Goal: Navigation & Orientation: Find specific page/section

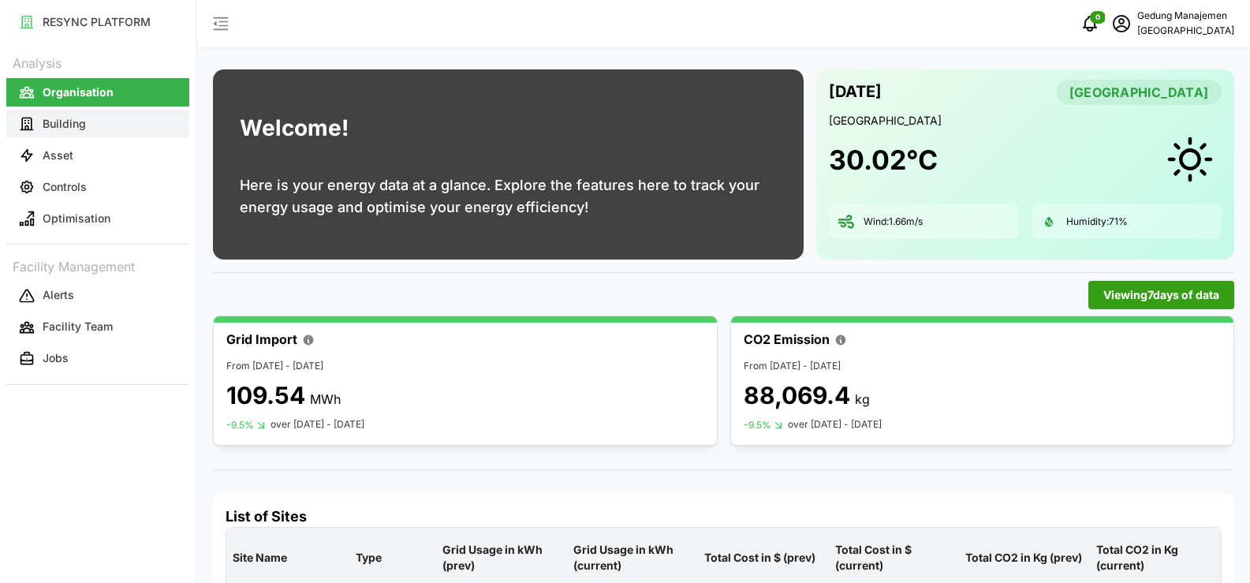
click at [54, 135] on button "Building" at bounding box center [97, 124] width 183 height 28
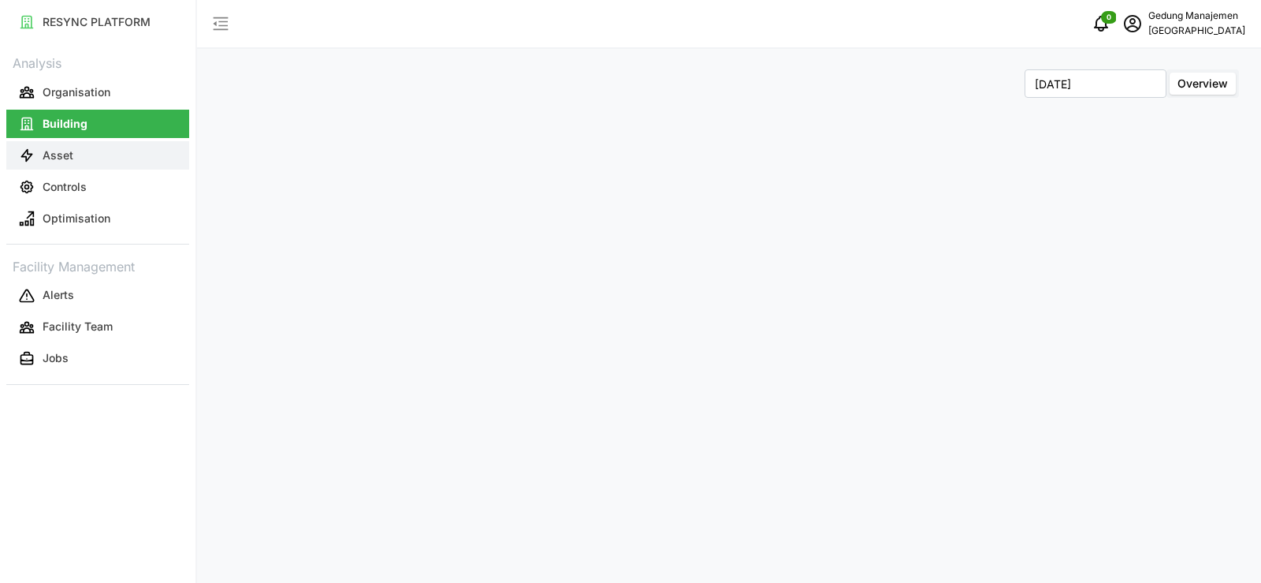
click at [8, 148] on button "Asset" at bounding box center [97, 155] width 183 height 28
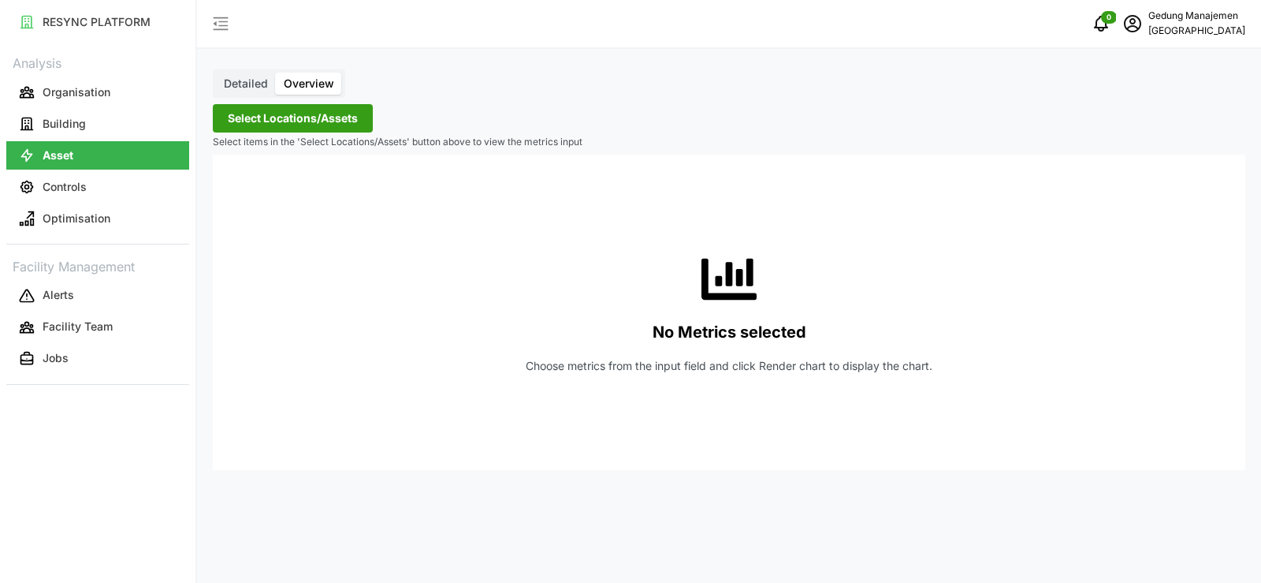
click at [40, 151] on button "Asset" at bounding box center [97, 155] width 183 height 28
click at [61, 132] on button "Building" at bounding box center [97, 124] width 183 height 28
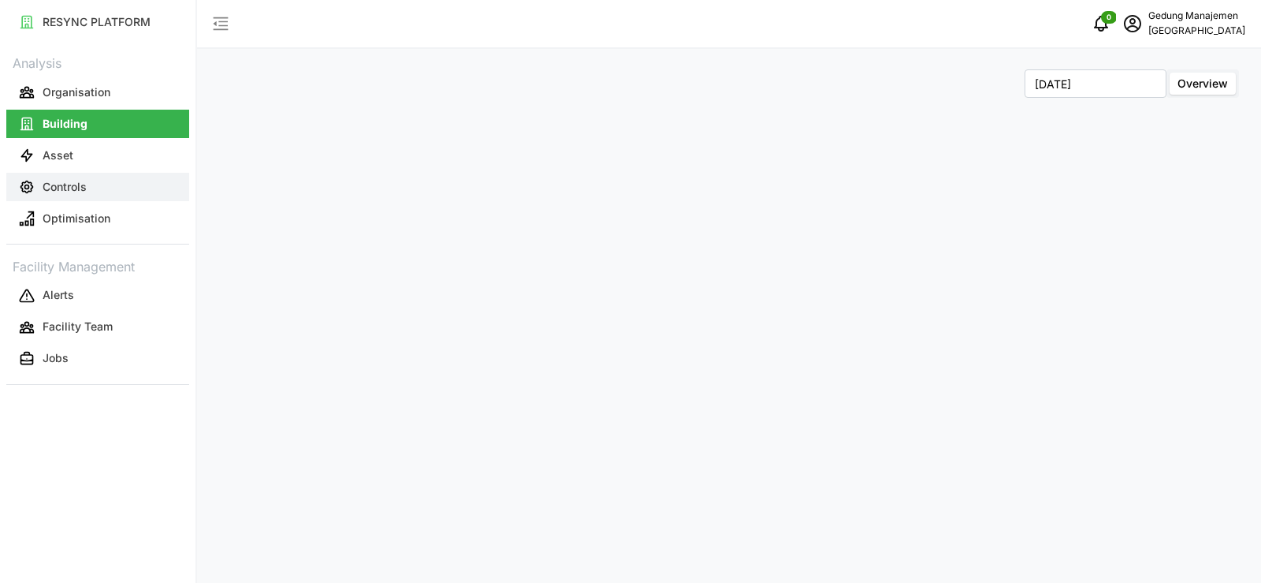
click at [79, 192] on p "Controls" at bounding box center [65, 187] width 44 height 16
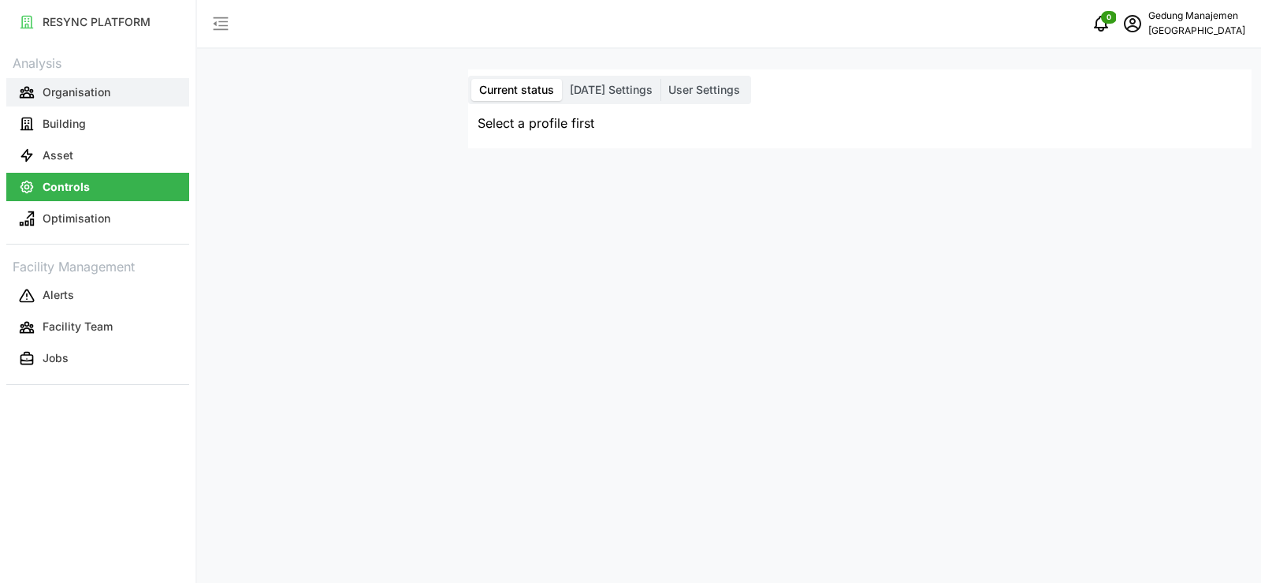
click at [65, 88] on p "Organisation" at bounding box center [77, 92] width 68 height 16
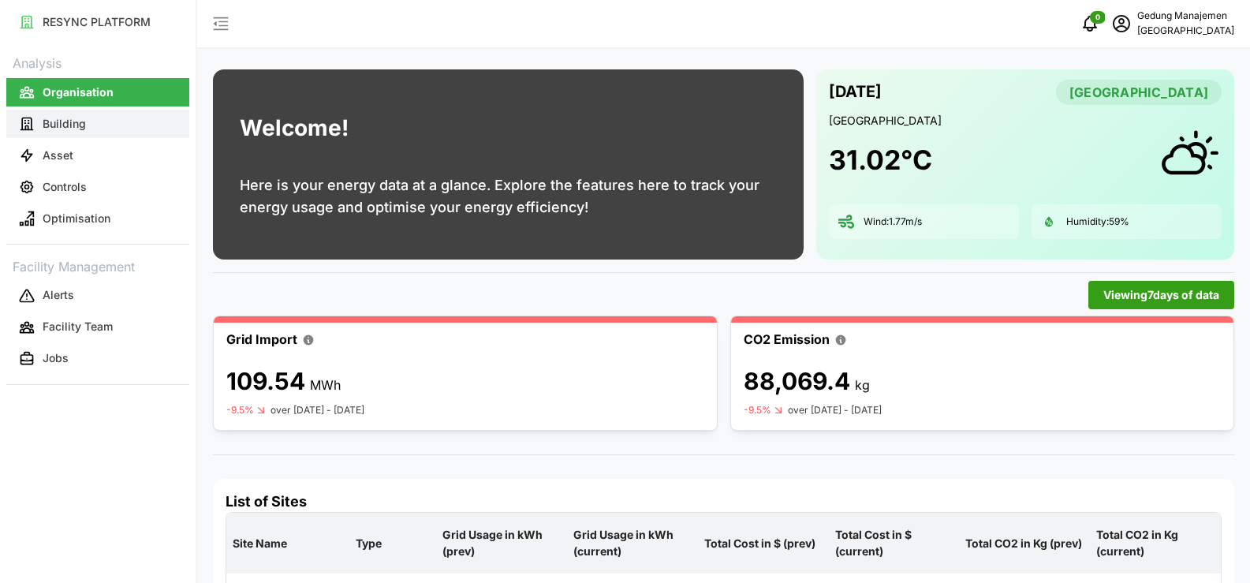
click at [60, 128] on p "Building" at bounding box center [64, 124] width 43 height 16
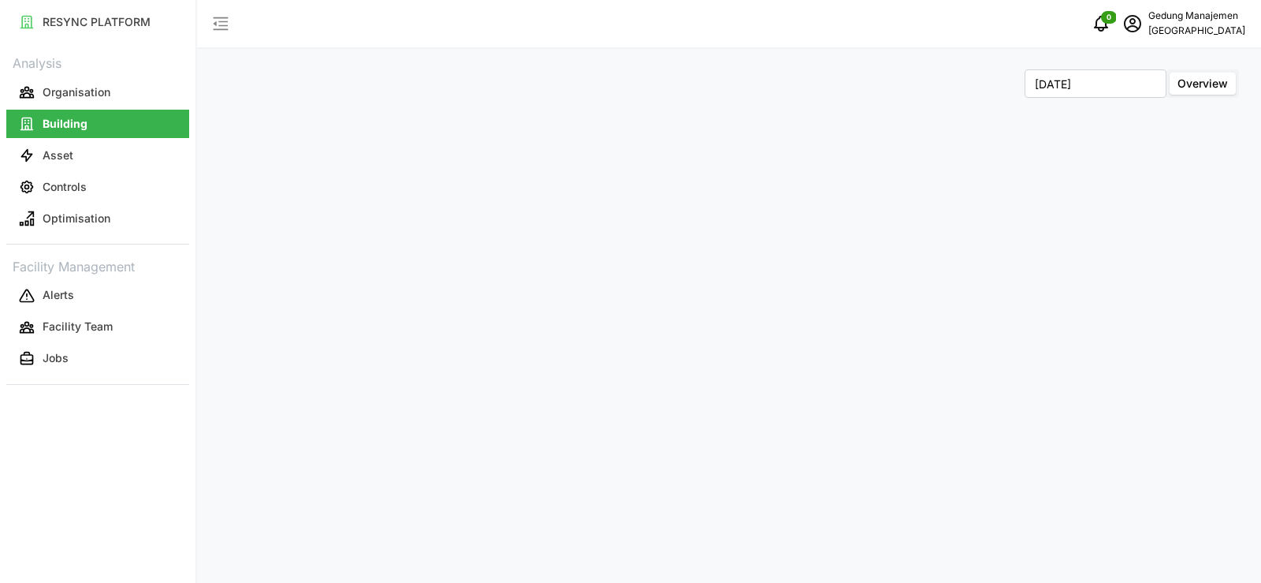
click at [58, 129] on p "Building" at bounding box center [65, 124] width 45 height 16
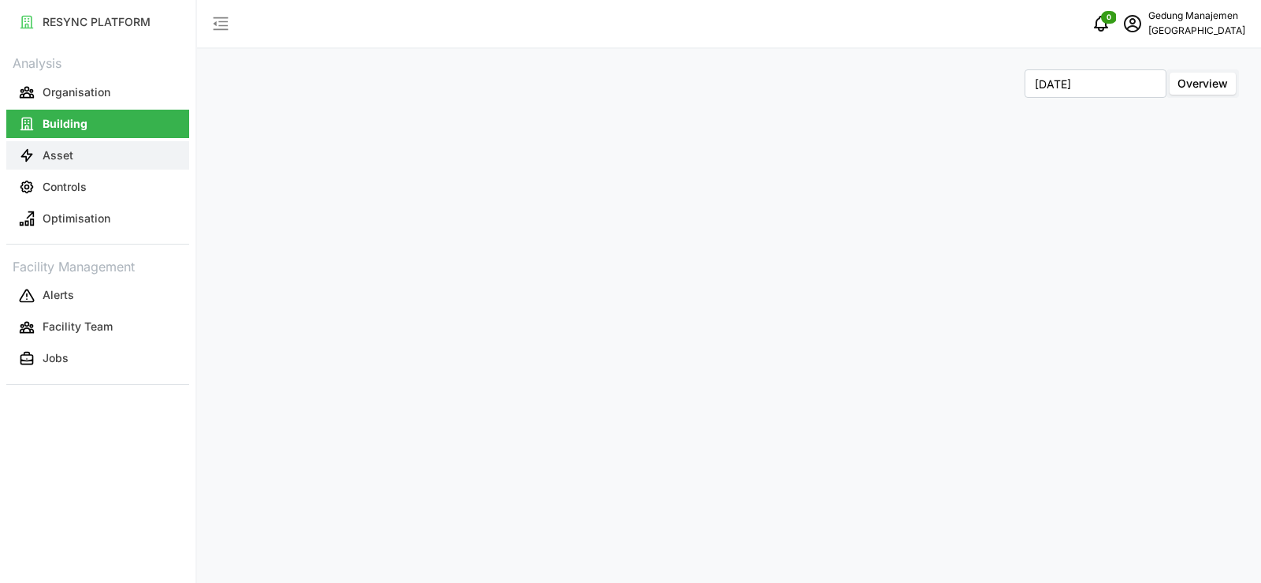
click at [65, 154] on p "Asset" at bounding box center [58, 155] width 31 height 16
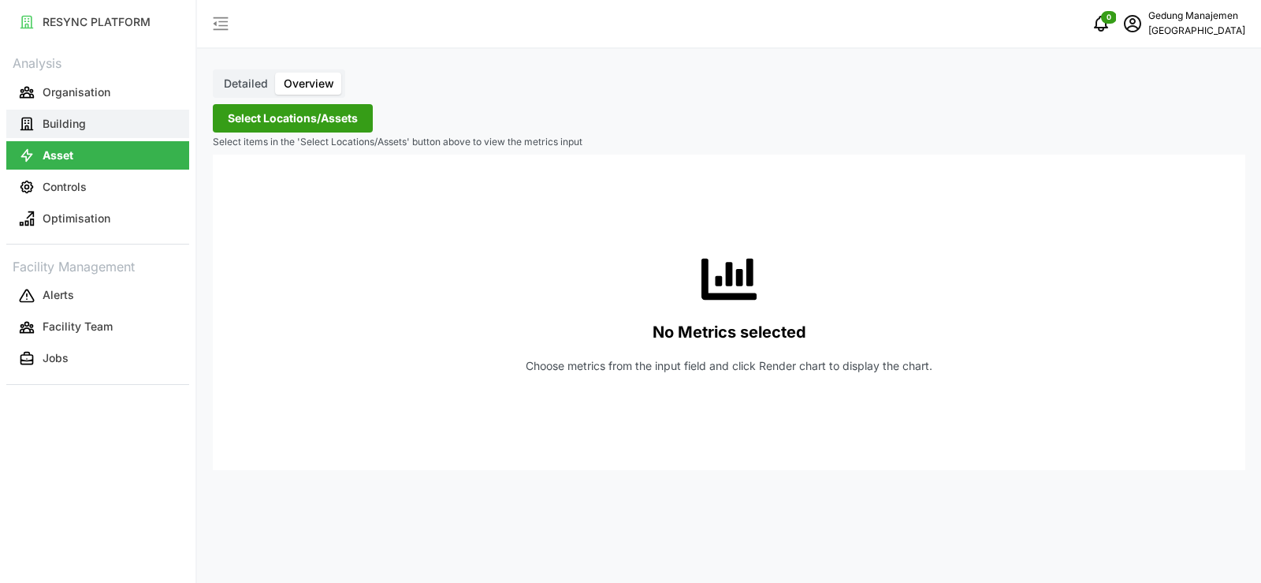
click at [64, 125] on p "Building" at bounding box center [64, 124] width 43 height 16
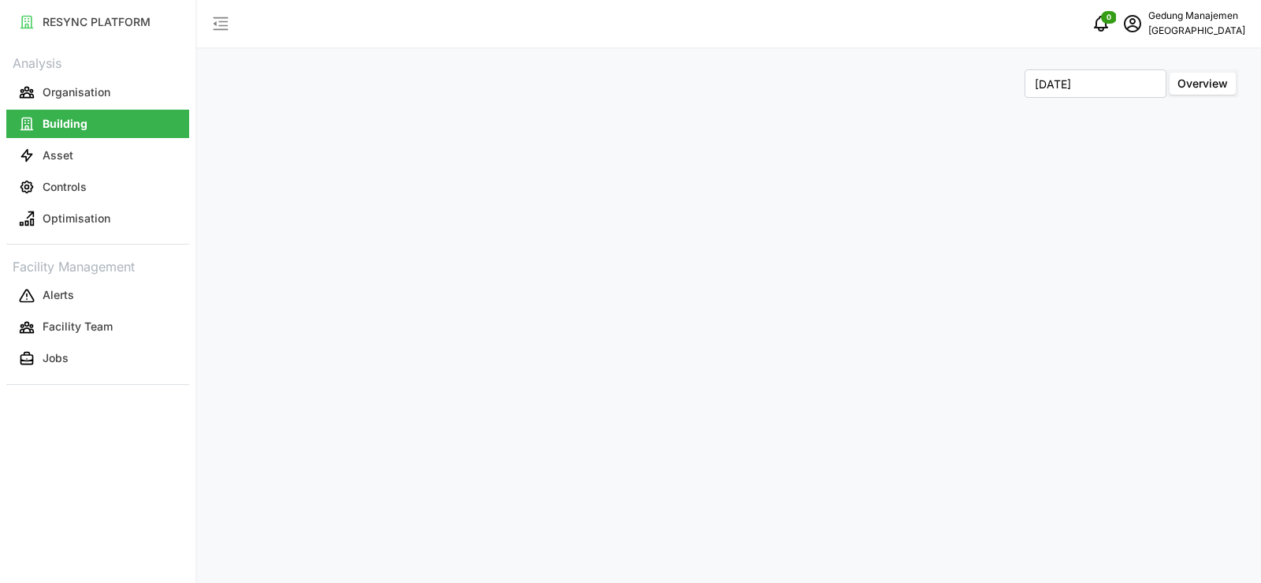
click at [1213, 85] on span "Overview" at bounding box center [1203, 82] width 50 height 13
click at [1170, 73] on input "Overview" at bounding box center [1170, 73] width 0 height 0
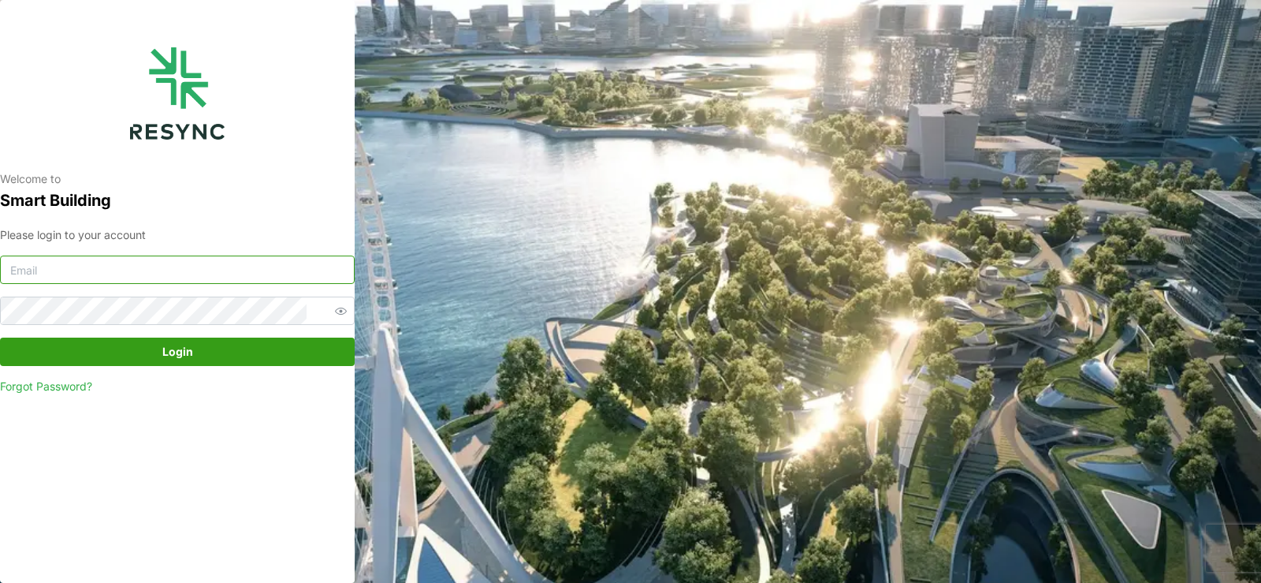
click at [99, 271] on input at bounding box center [177, 269] width 355 height 28
type input "manajemen.gedung@national-hospital.com"
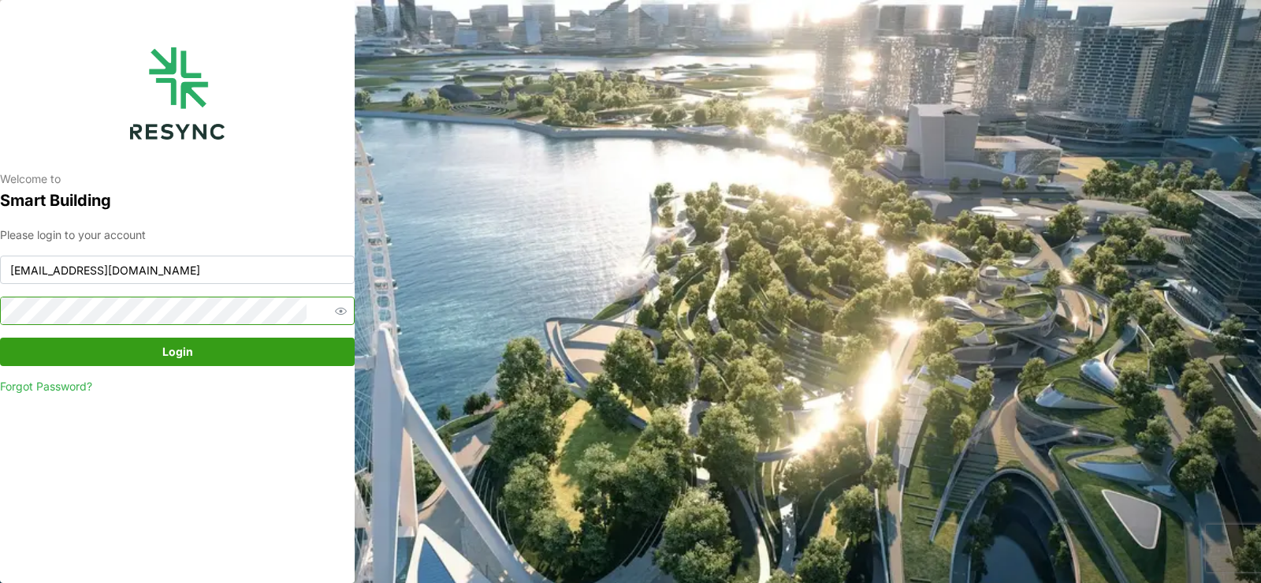
click at [0, 337] on button "Login" at bounding box center [177, 351] width 355 height 28
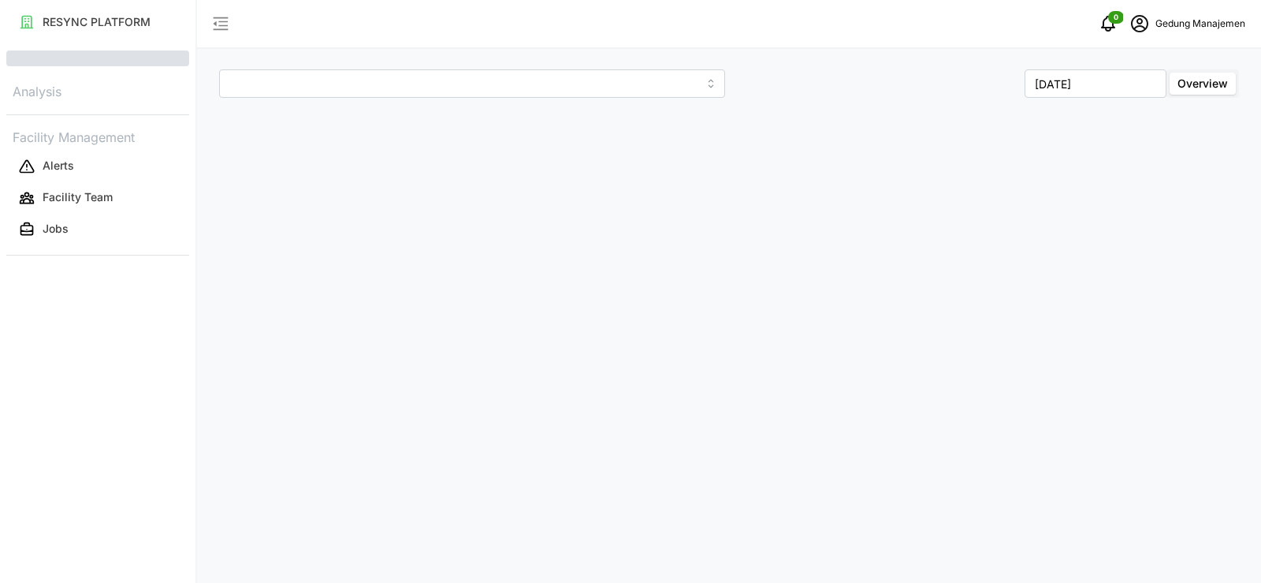
type input "[GEOGRAPHIC_DATA]"
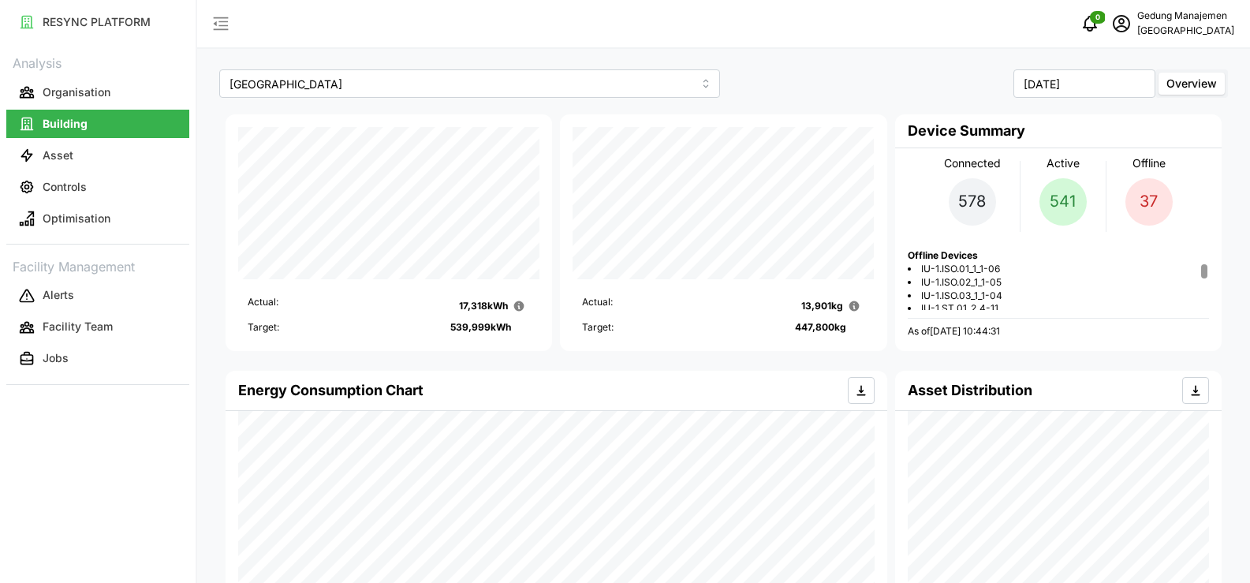
click at [921, 266] on span "IU-1.ISO.01_1_1-06" at bounding box center [960, 269] width 79 height 13
click at [1137, 30] on p "[GEOGRAPHIC_DATA]" at bounding box center [1185, 31] width 97 height 15
click at [1127, 117] on div "Logout" at bounding box center [1167, 118] width 112 height 17
